Goal: Task Accomplishment & Management: Manage account settings

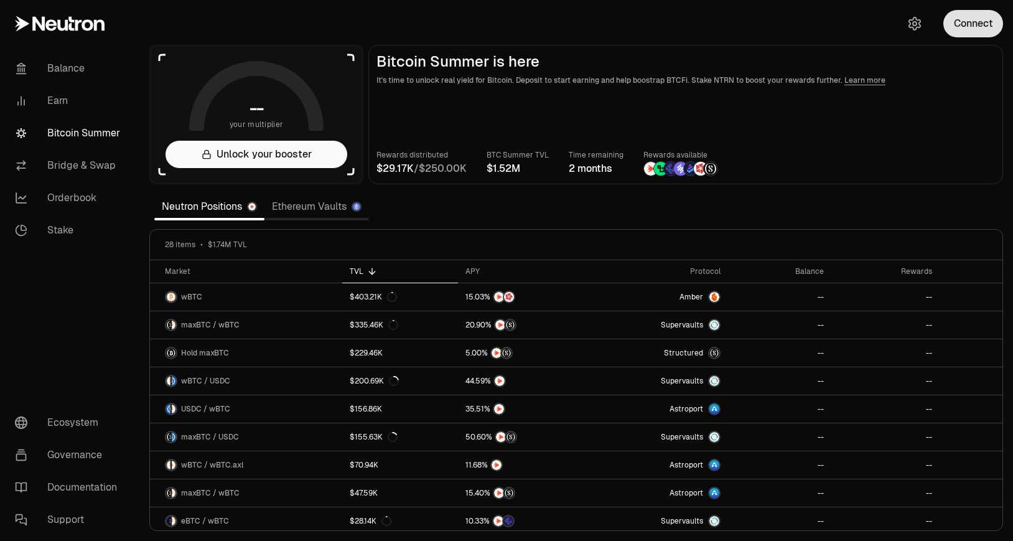
click at [978, 28] on button "Connect" at bounding box center [974, 23] width 60 height 27
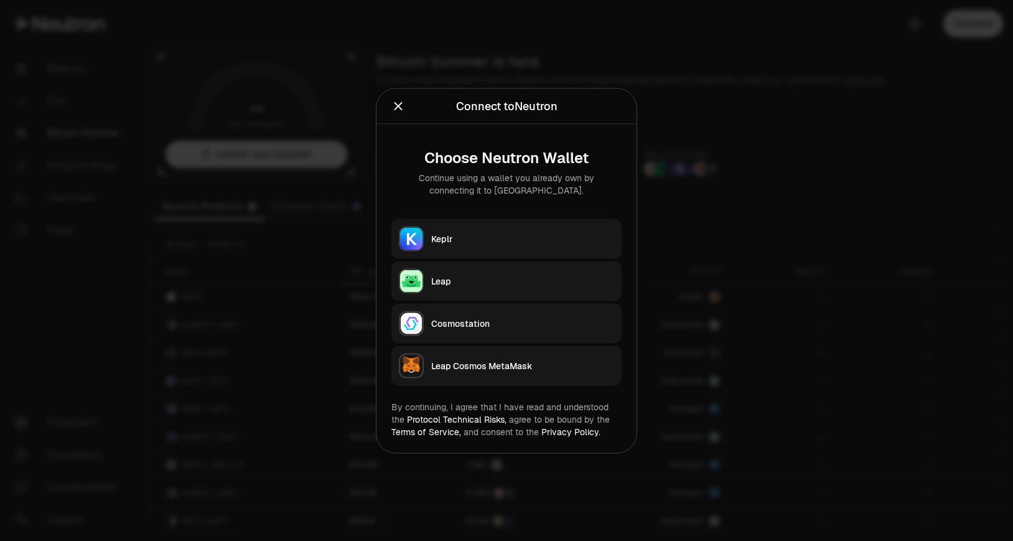
click at [579, 241] on div "Keplr" at bounding box center [522, 238] width 183 height 12
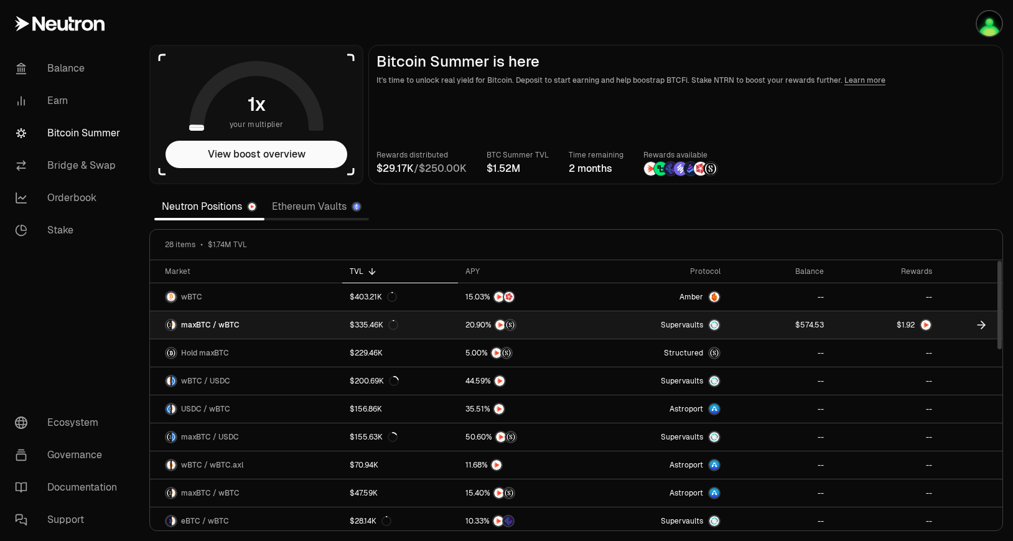
click at [912, 322] on span "2" at bounding box center [913, 325] width 4 height 9
click at [912, 319] on div at bounding box center [914, 325] width 35 height 12
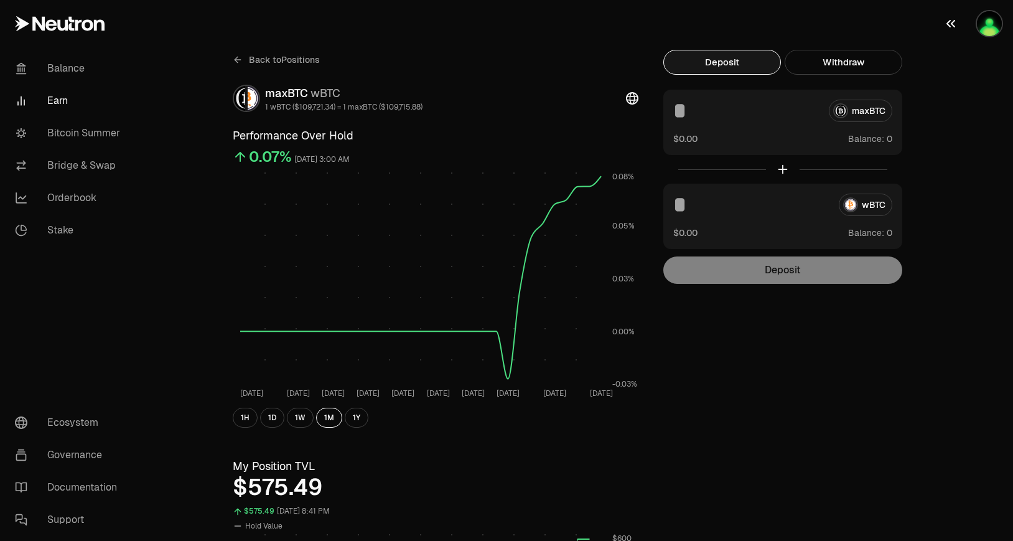
click at [997, 24] on img "button" at bounding box center [989, 23] width 25 height 25
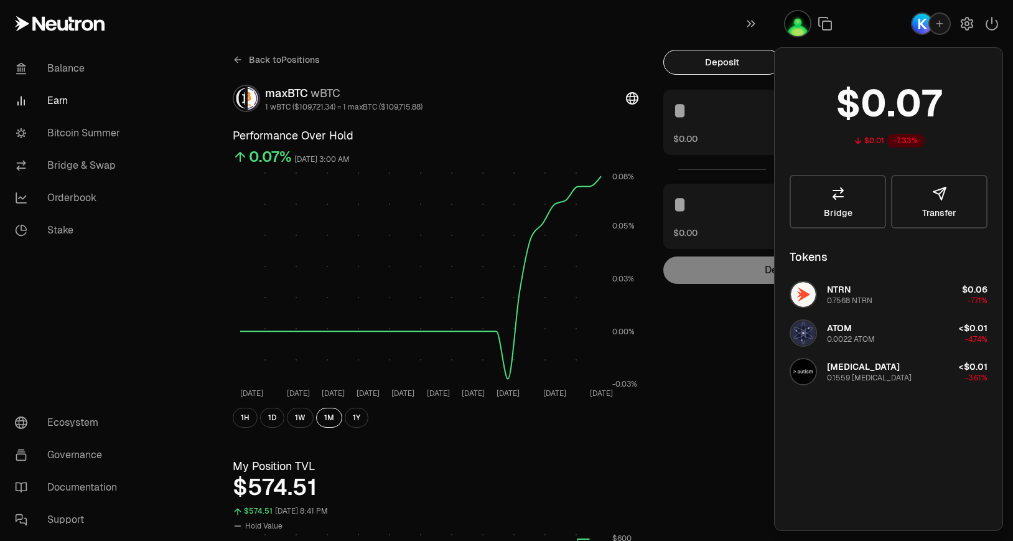
click at [86, 32] on link at bounding box center [69, 23] width 139 height 47
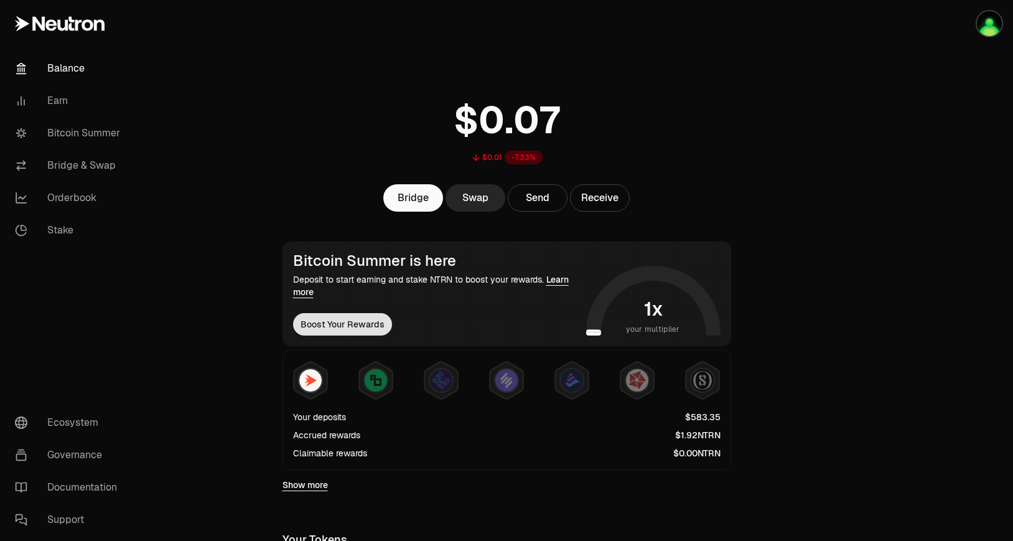
click at [368, 327] on button "Boost Your Rewards" at bounding box center [342, 324] width 99 height 22
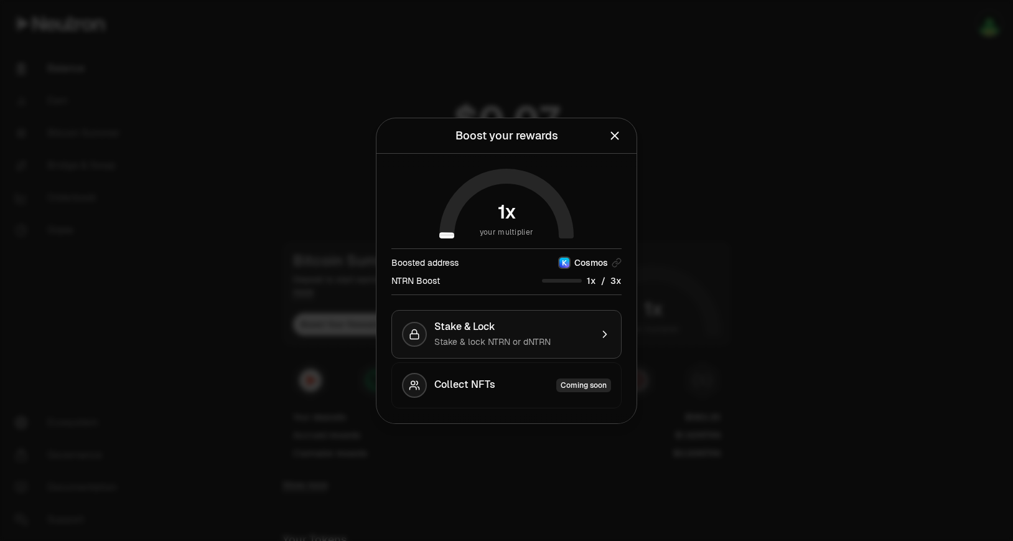
click at [545, 347] on div "Stake & lock NTRN or dNTRN" at bounding box center [512, 341] width 157 height 12
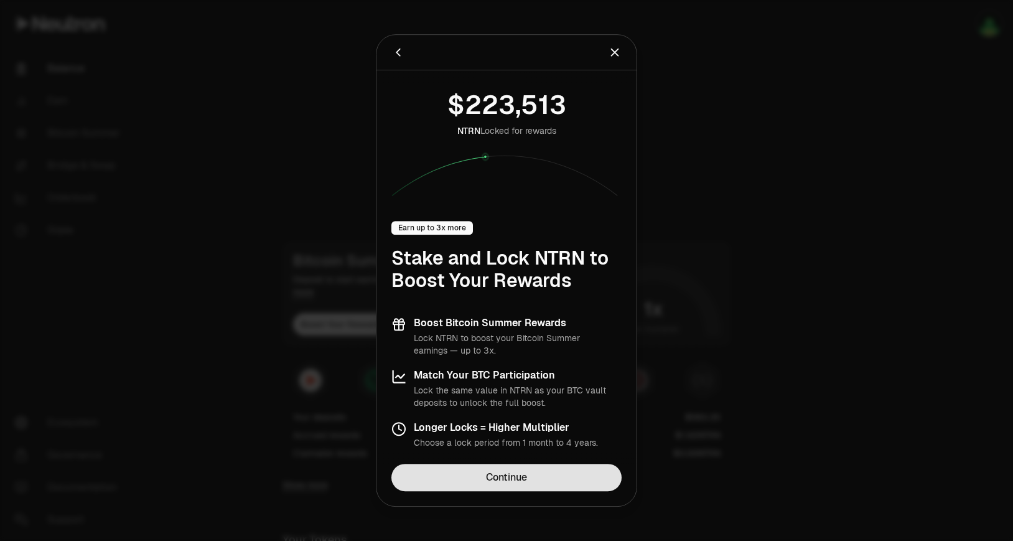
click at [588, 464] on link "Continue" at bounding box center [506, 477] width 230 height 27
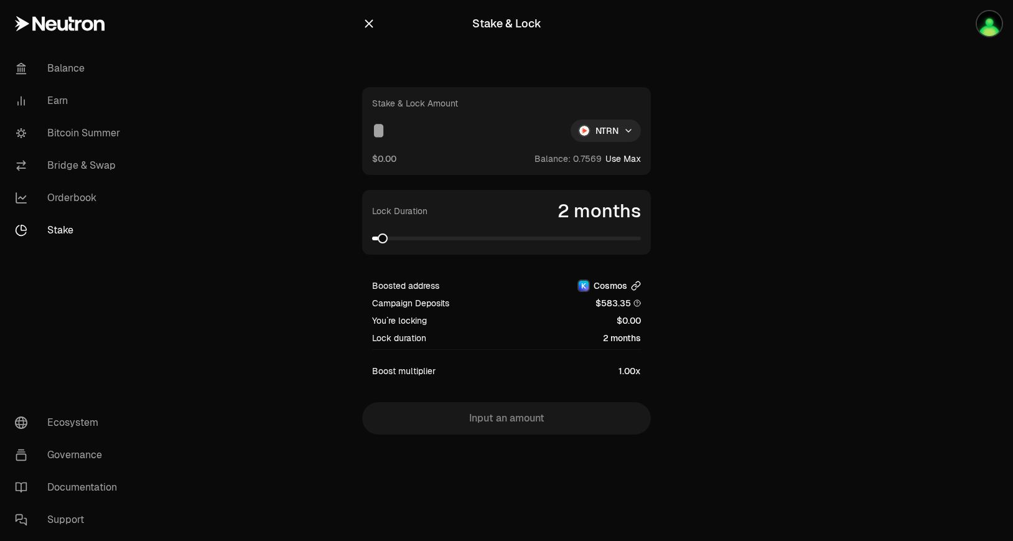
click at [634, 284] on icon "button" at bounding box center [636, 286] width 10 height 10
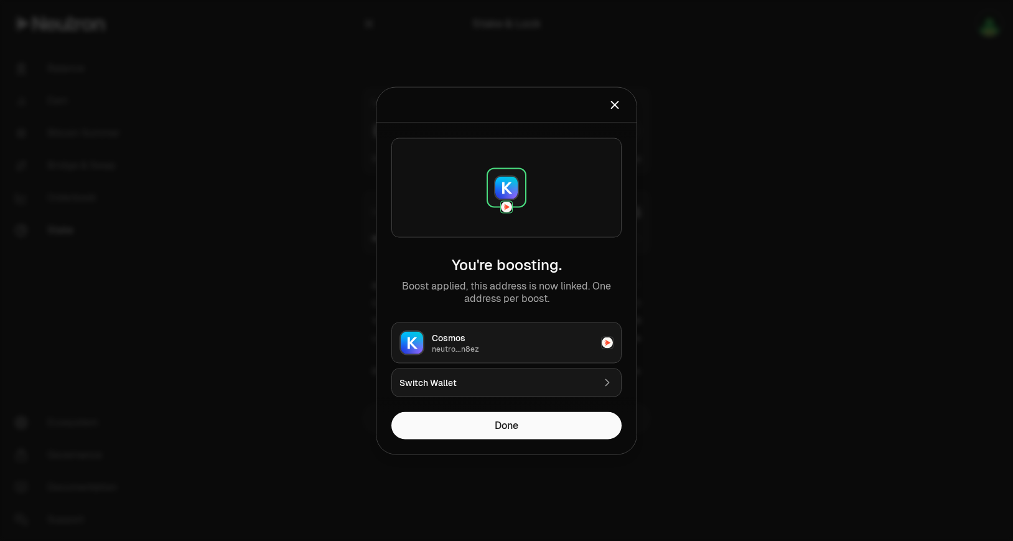
click at [606, 382] on icon "button" at bounding box center [607, 382] width 12 height 12
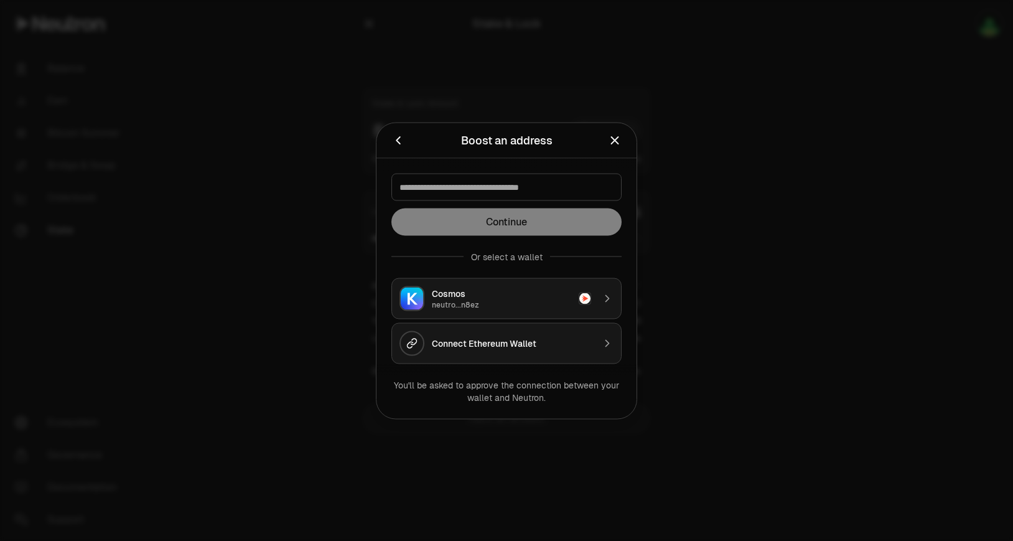
click at [620, 138] on icon "Close" at bounding box center [615, 140] width 14 height 14
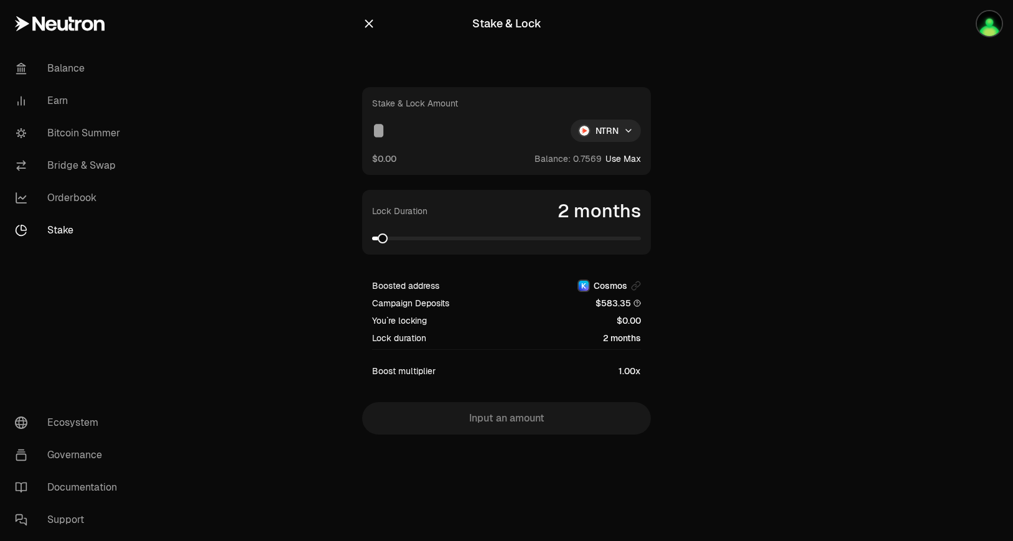
click at [378, 241] on span at bounding box center [383, 238] width 10 height 10
click at [380, 243] on span at bounding box center [383, 238] width 10 height 10
click at [222, 101] on main "Stake & Lock Stake & Lock Amount NTRN $0.00 Balance: Use Max Lock Duration 2 mo…" at bounding box center [576, 242] width 874 height 484
click at [71, 100] on link "Earn" at bounding box center [69, 101] width 129 height 32
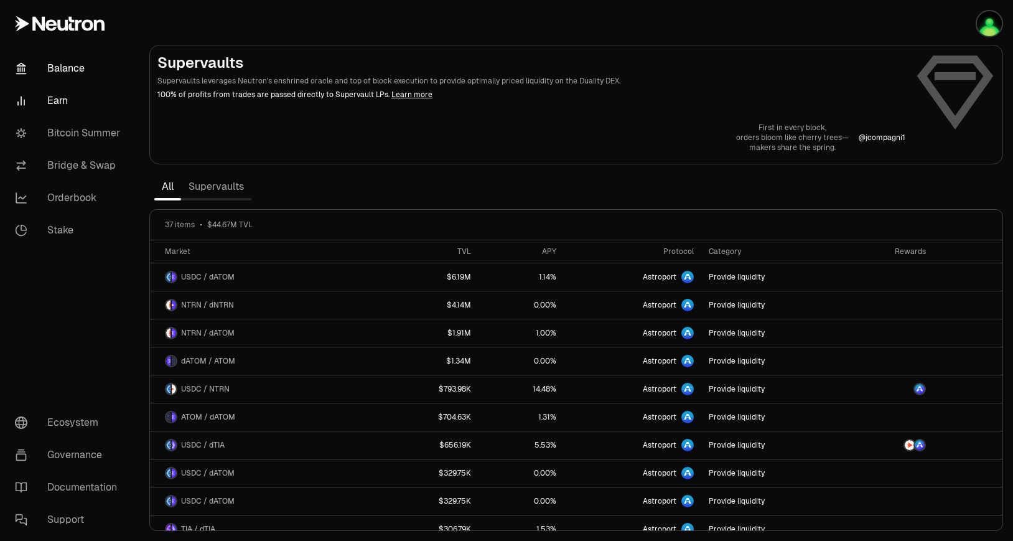
click at [74, 63] on link "Balance" at bounding box center [69, 68] width 129 height 32
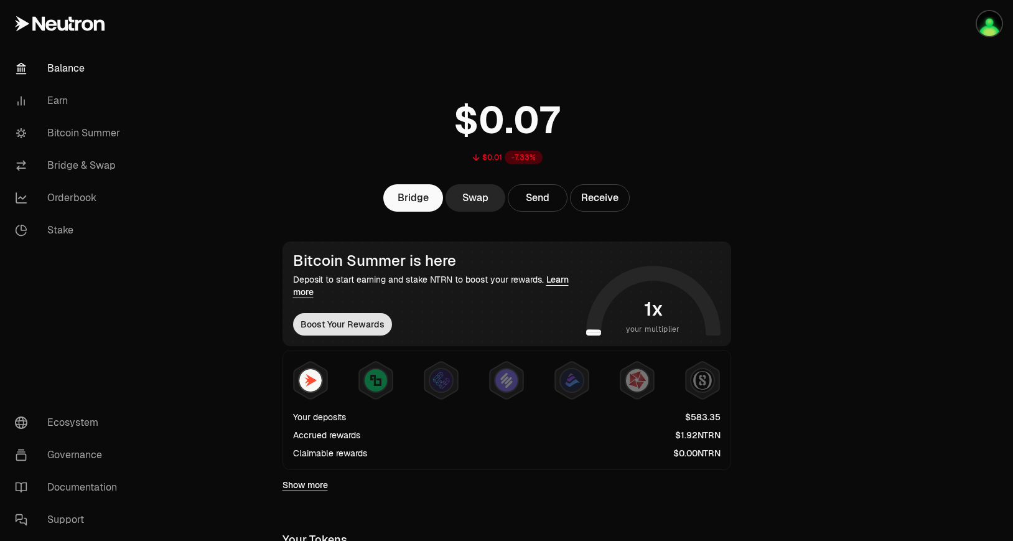
click at [326, 322] on button "Boost Your Rewards" at bounding box center [342, 324] width 99 height 22
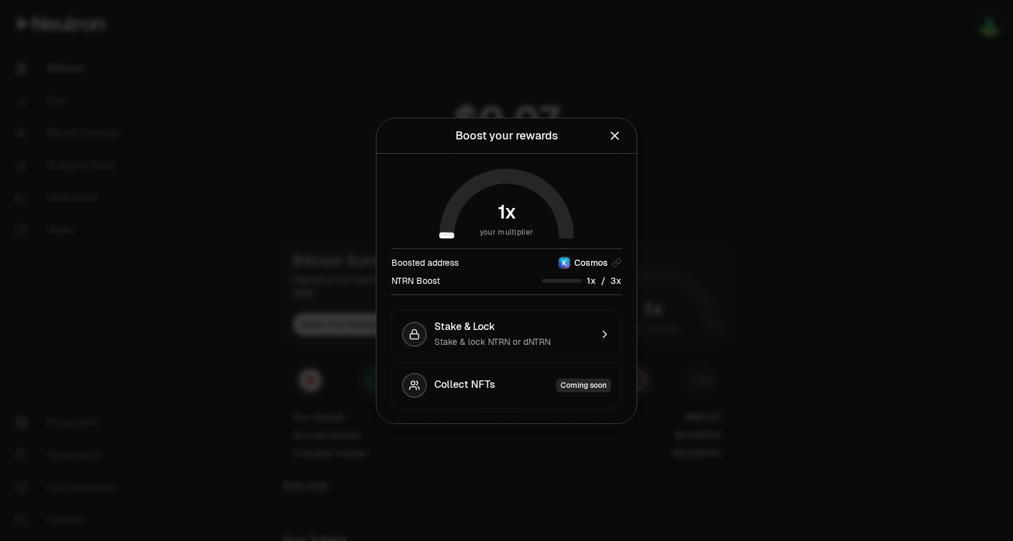
click at [273, 225] on div at bounding box center [506, 270] width 1013 height 541
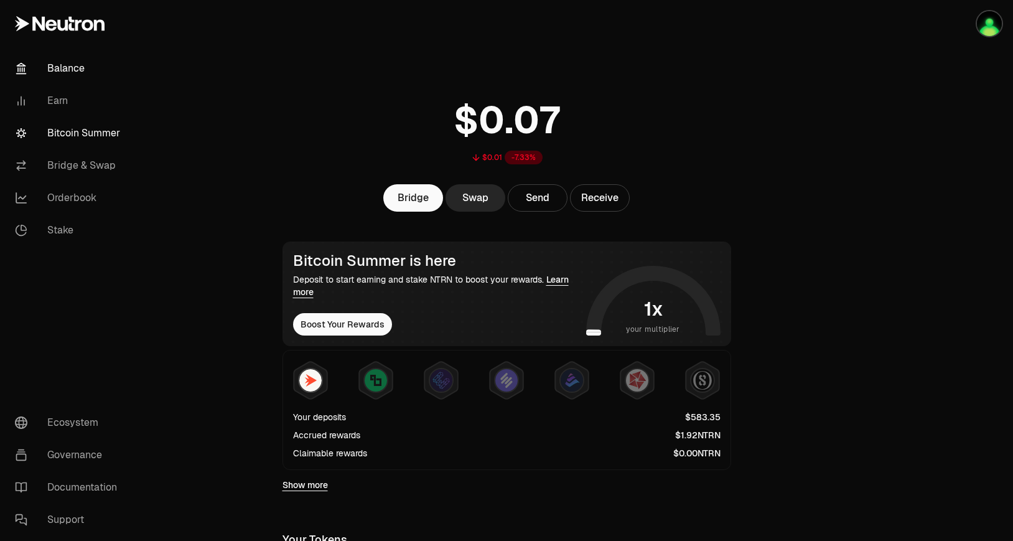
click at [63, 125] on link "Bitcoin Summer" at bounding box center [69, 133] width 129 height 32
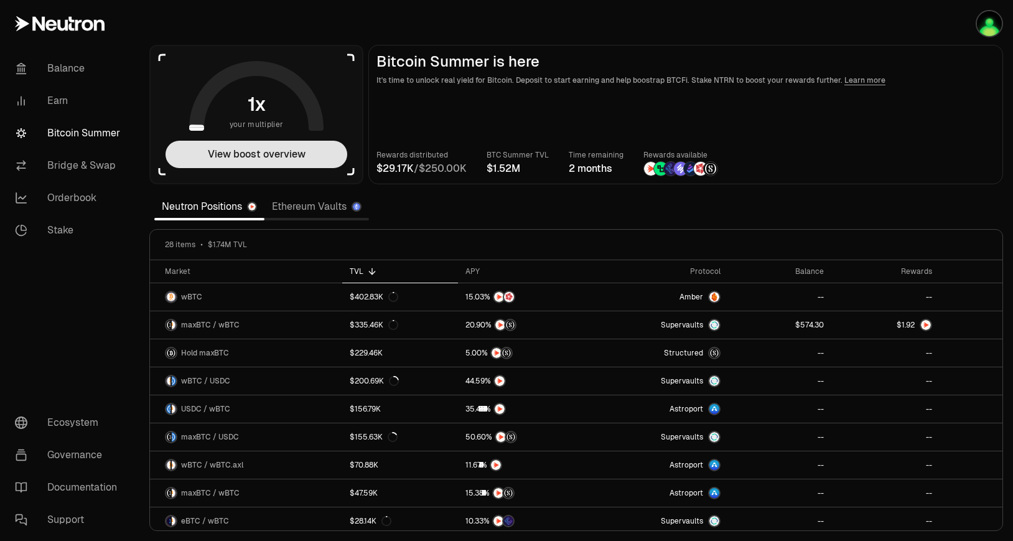
click at [306, 167] on button "View boost overview" at bounding box center [257, 154] width 182 height 27
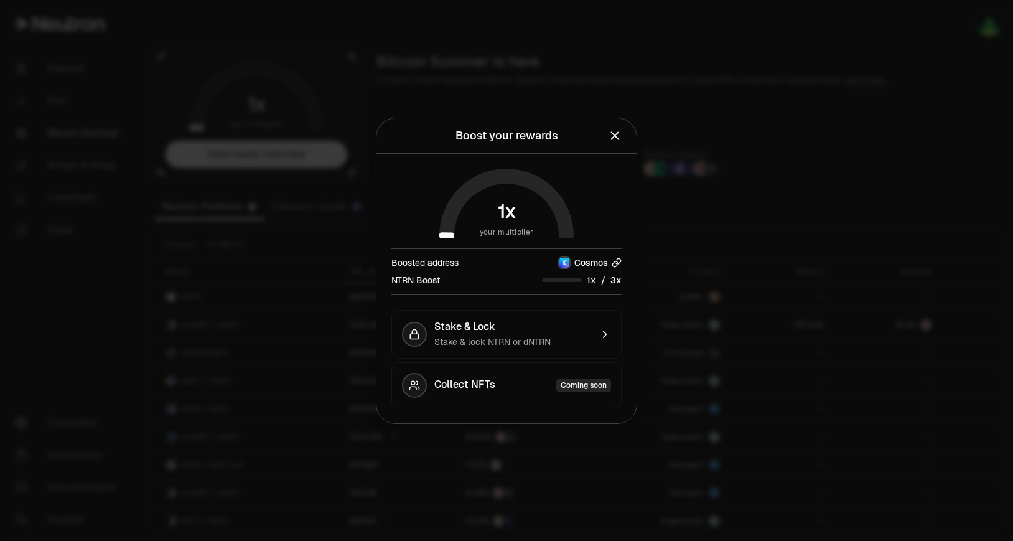
click at [618, 265] on icon "button" at bounding box center [617, 263] width 10 height 10
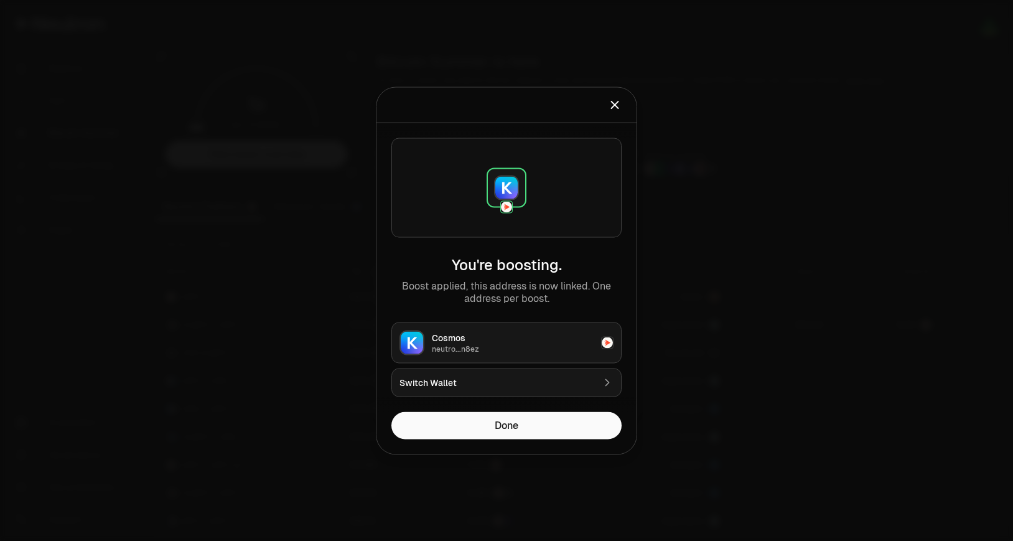
click at [606, 388] on button "Switch Wallet" at bounding box center [506, 382] width 230 height 29
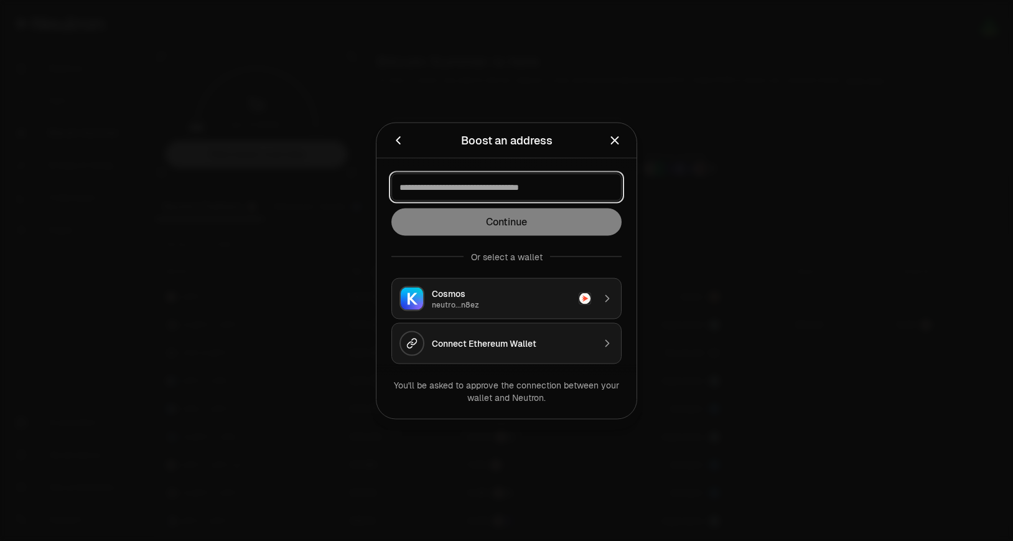
click at [542, 184] on input at bounding box center [507, 186] width 214 height 12
click at [401, 142] on icon "Back" at bounding box center [398, 140] width 14 height 14
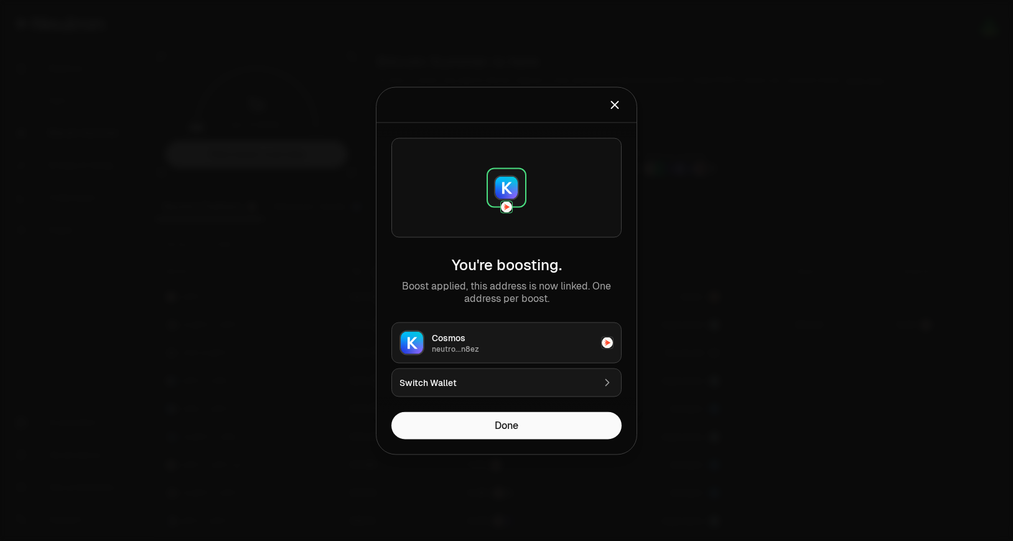
click at [621, 115] on h2 "Boost an address" at bounding box center [506, 104] width 230 height 25
click at [619, 104] on icon "Close" at bounding box center [615, 105] width 14 height 14
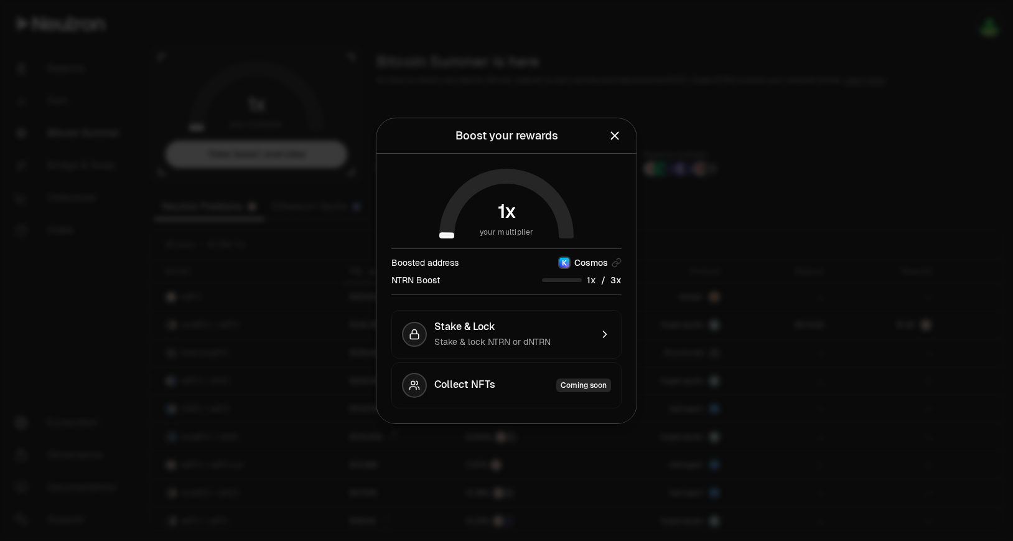
click at [621, 138] on icon "Close" at bounding box center [615, 136] width 14 height 14
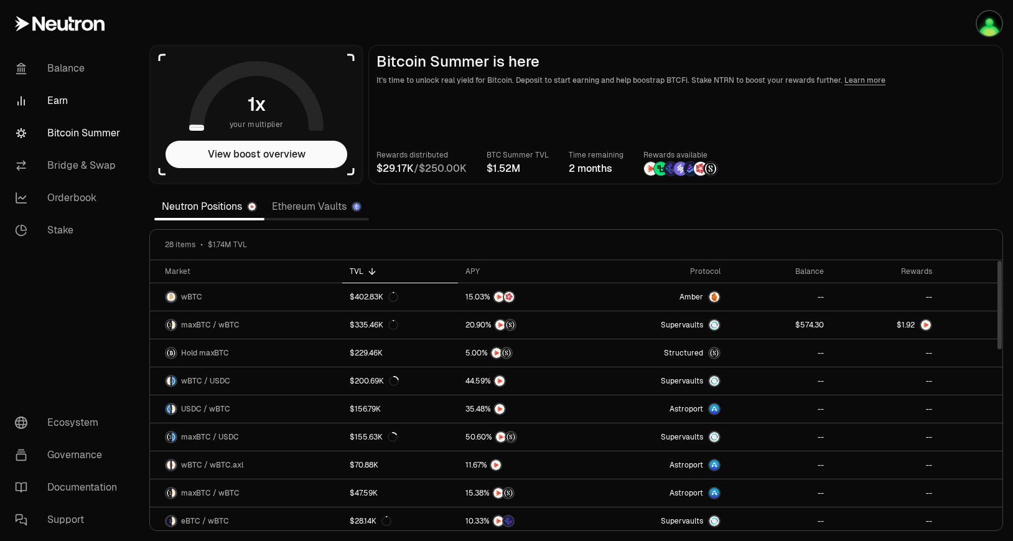
click at [70, 103] on link "Earn" at bounding box center [69, 101] width 129 height 32
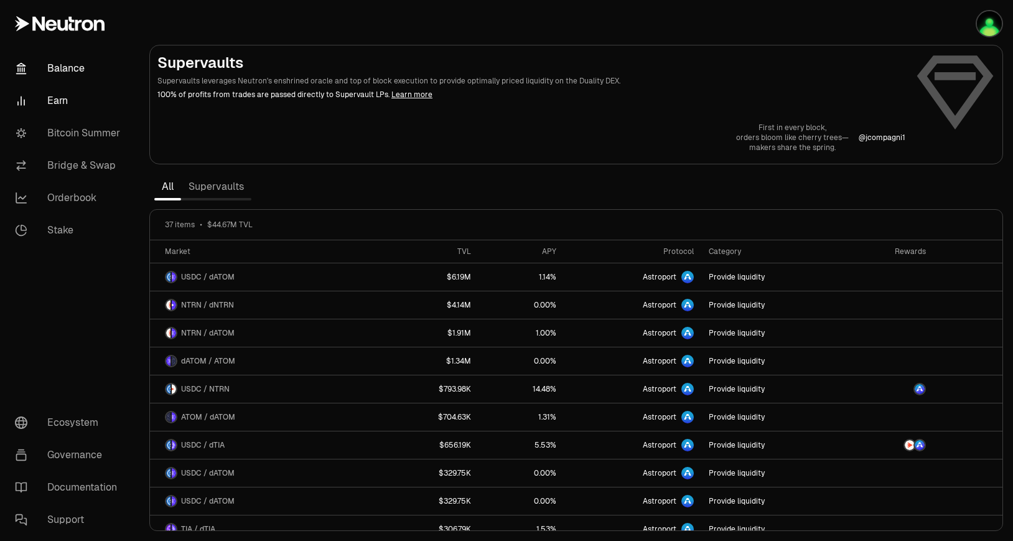
click at [83, 65] on link "Balance" at bounding box center [69, 68] width 129 height 32
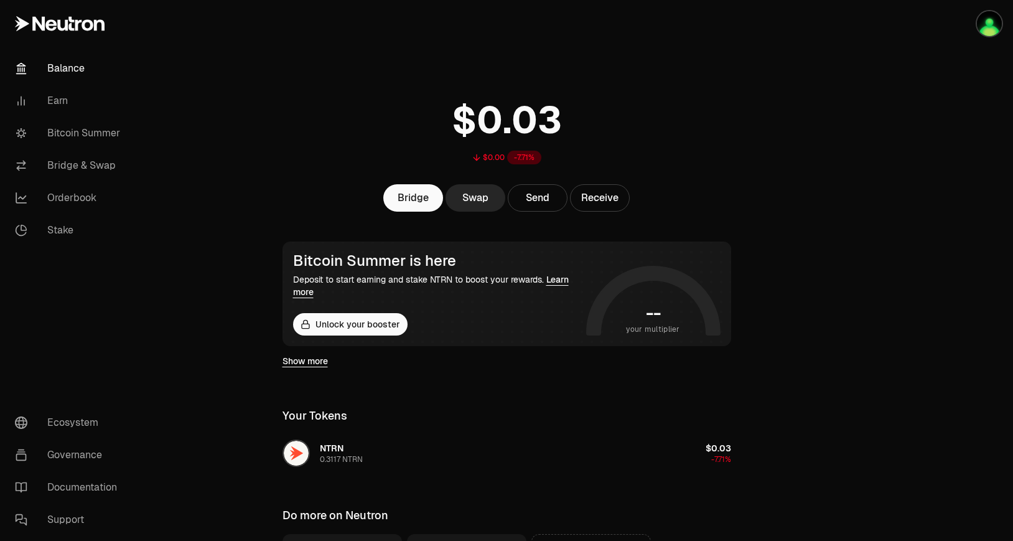
click at [69, 26] on icon at bounding box center [71, 24] width 6 height 14
click at [68, 75] on link "Balance" at bounding box center [69, 68] width 129 height 32
click at [82, 135] on link "Bitcoin Summer" at bounding box center [69, 133] width 129 height 32
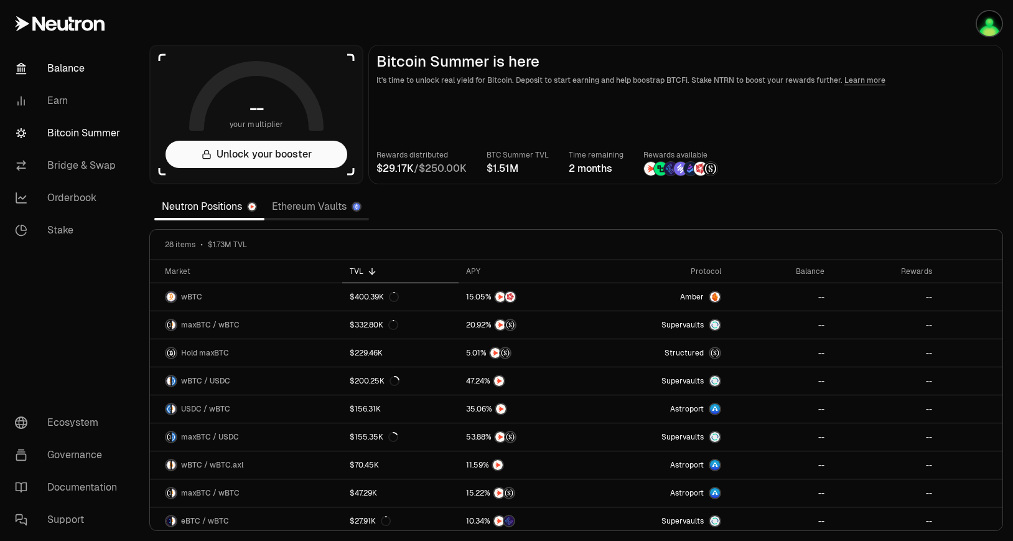
click at [70, 53] on link "Balance" at bounding box center [69, 68] width 129 height 32
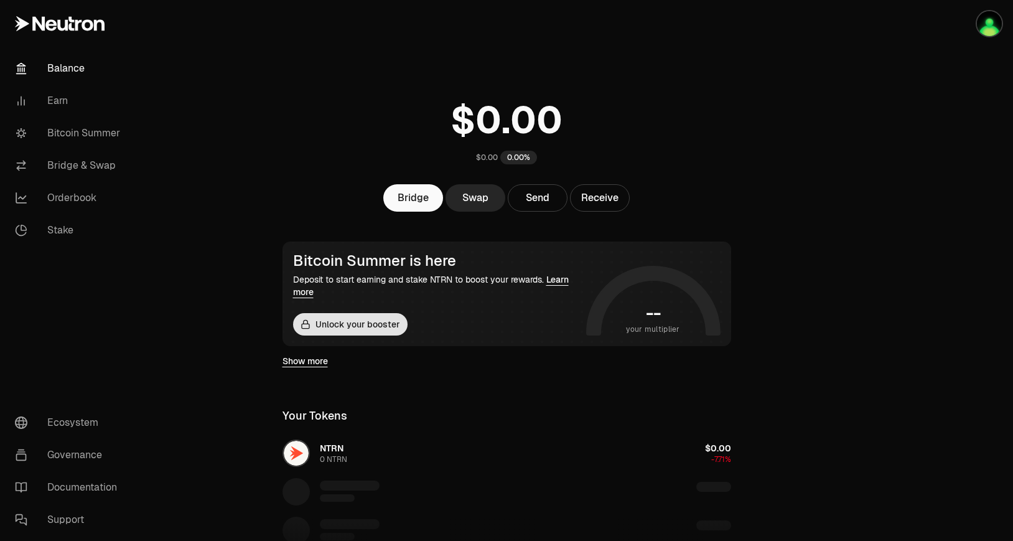
click at [389, 330] on button "Unlock your booster" at bounding box center [350, 324] width 115 height 22
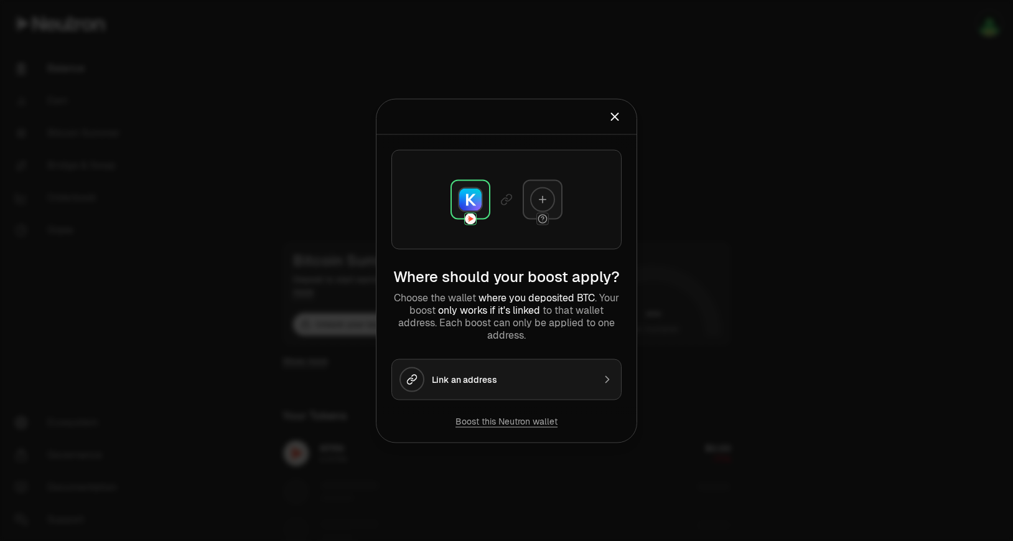
click at [498, 377] on div "Link an address" at bounding box center [513, 379] width 162 height 12
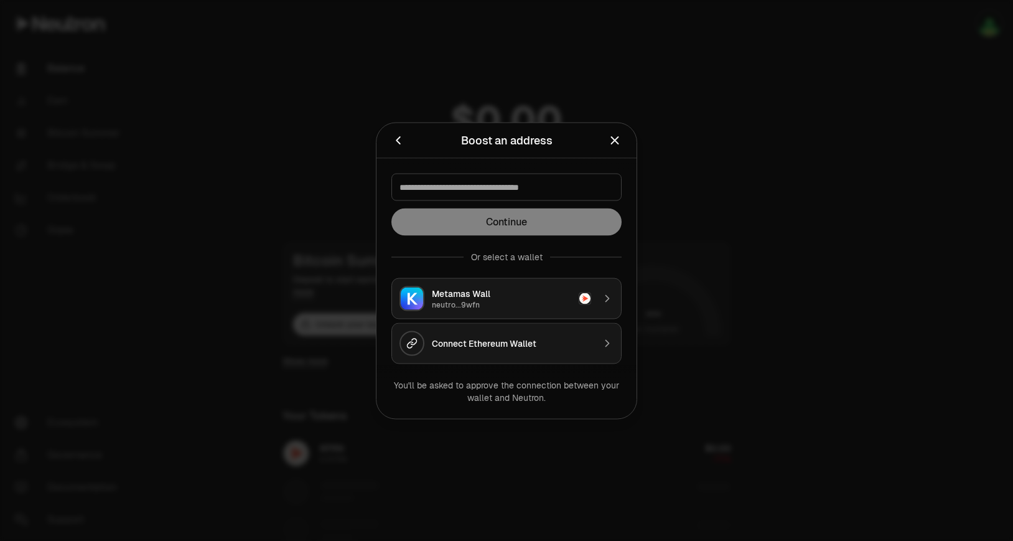
click at [730, 250] on div at bounding box center [506, 270] width 1013 height 541
